Goal: Task Accomplishment & Management: Use online tool/utility

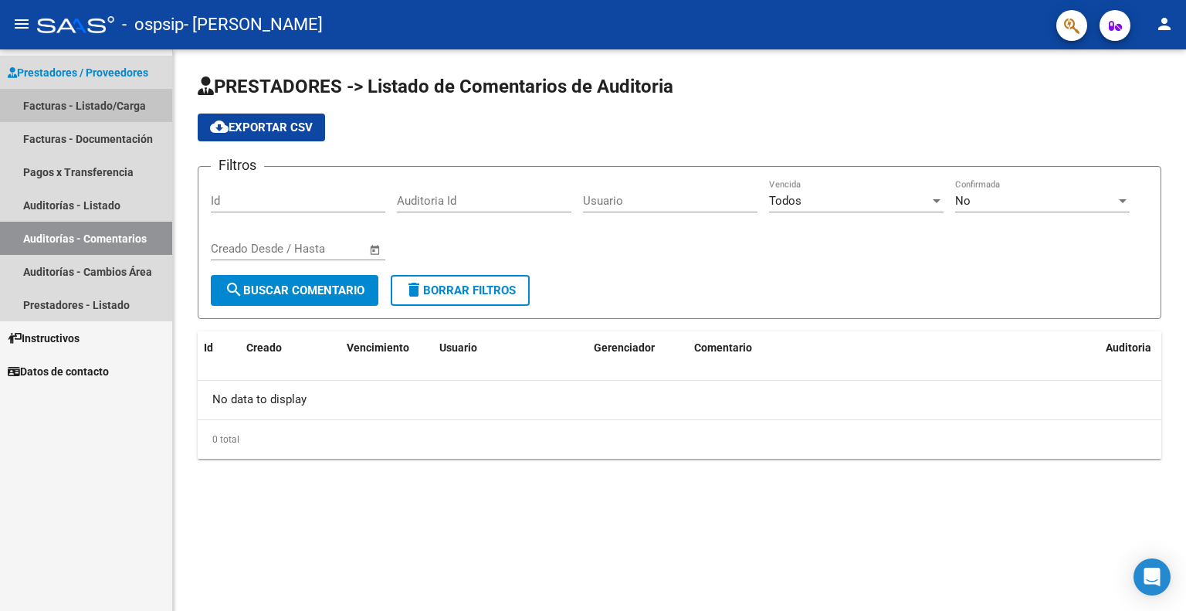
click at [62, 111] on link "Facturas - Listado/Carga" at bounding box center [86, 105] width 172 height 33
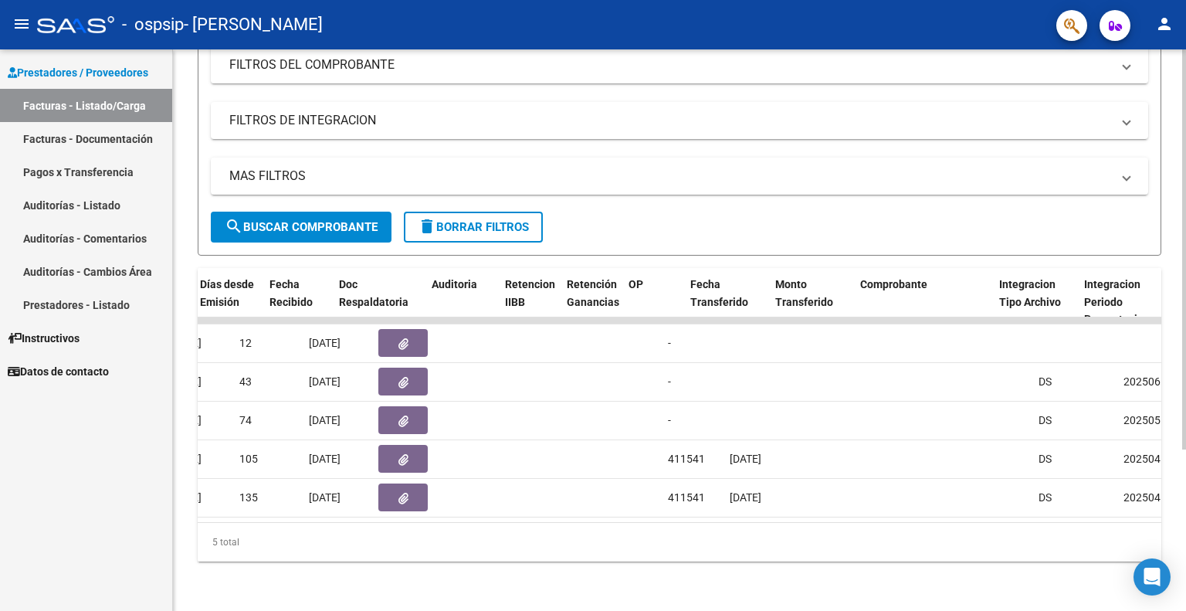
scroll to position [0, 879]
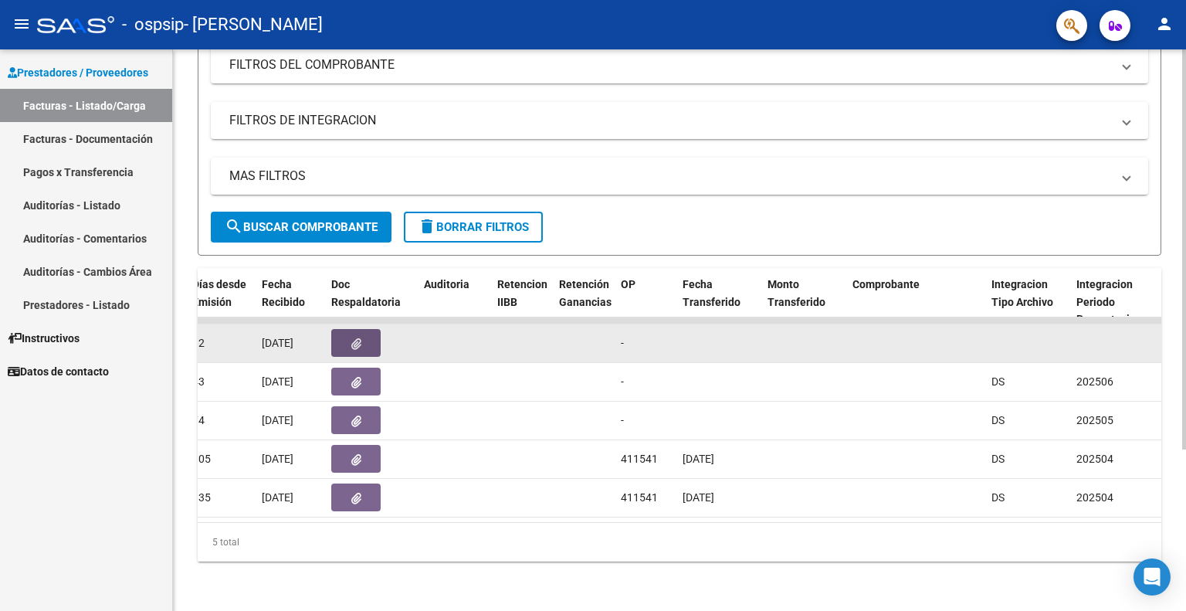
click at [358, 338] on icon "button" at bounding box center [356, 344] width 10 height 12
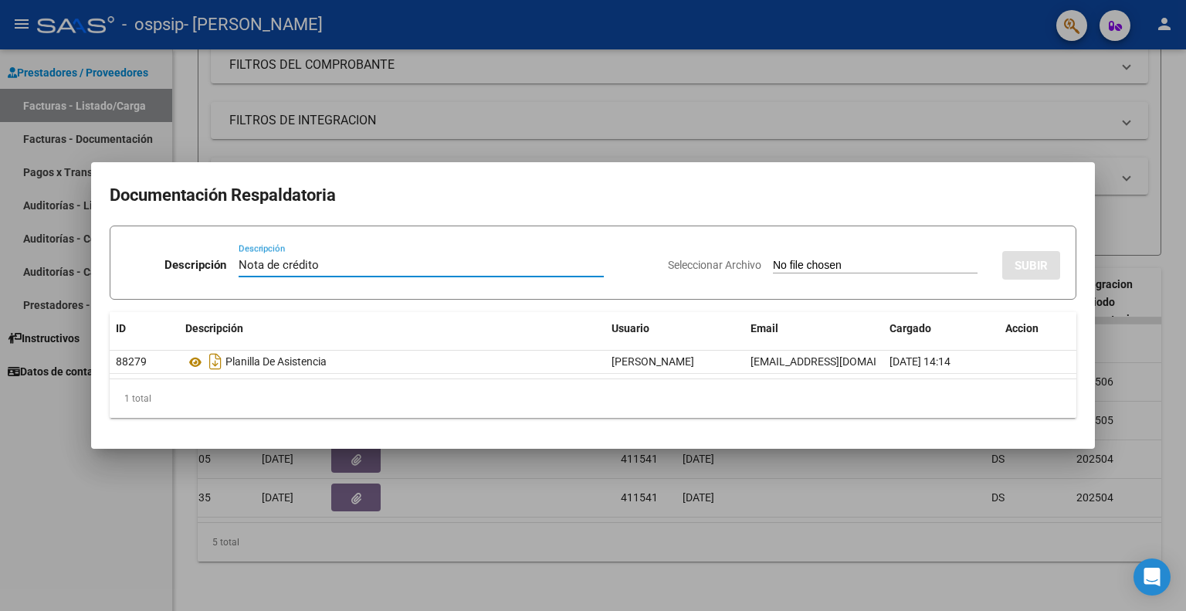
type input "Nota de crédito"
click at [790, 261] on input "Seleccionar Archivo" at bounding box center [875, 266] width 205 height 15
type input "C:\fakepath\Nota de Crédito 802 OSPSIP.pdf"
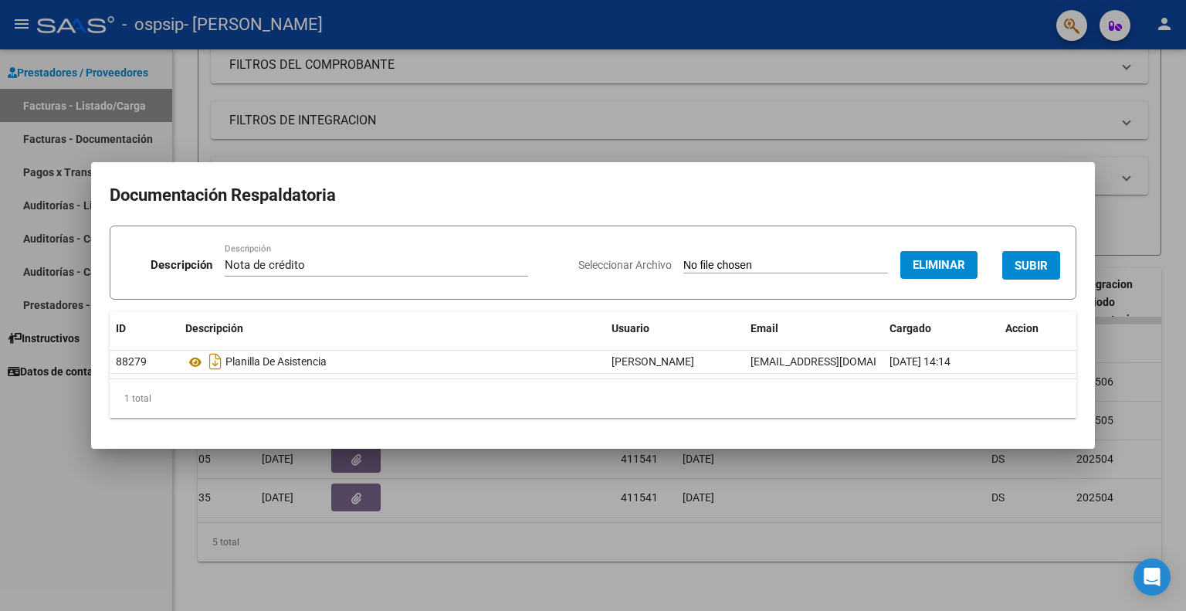
click at [1031, 262] on span "SUBIR" at bounding box center [1030, 266] width 33 height 14
